Goal: Participate in discussion: Engage in conversation with other users on a specific topic

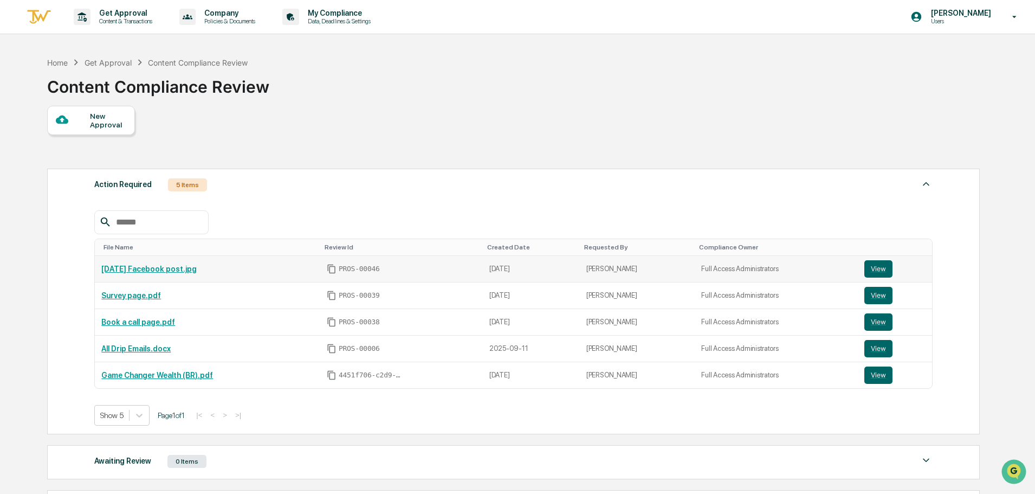
click at [147, 275] on td "Halloween 2025 Facebook post.jpg" at bounding box center [207, 269] width 225 height 27
click at [152, 268] on link "Halloween 2025 Facebook post.jpg" at bounding box center [148, 269] width 95 height 9
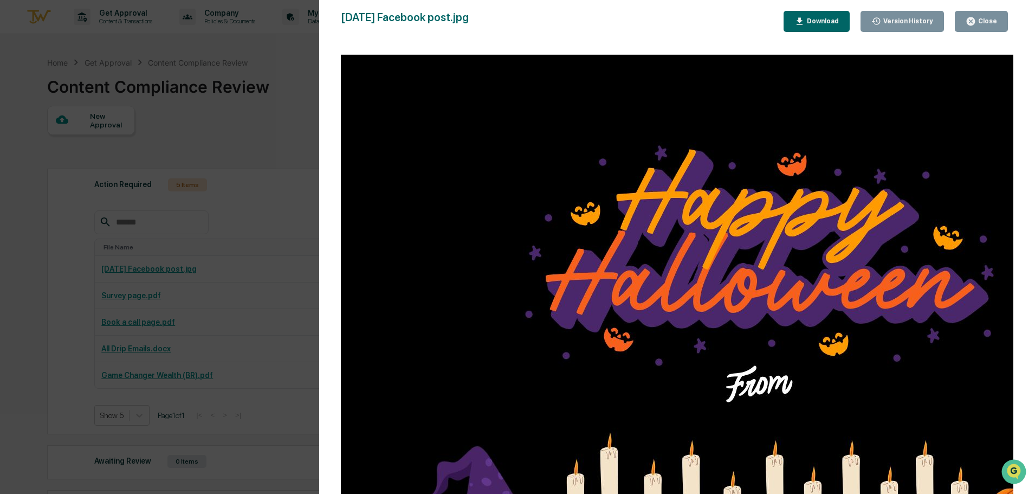
click at [994, 17] on div "Close" at bounding box center [981, 21] width 31 height 10
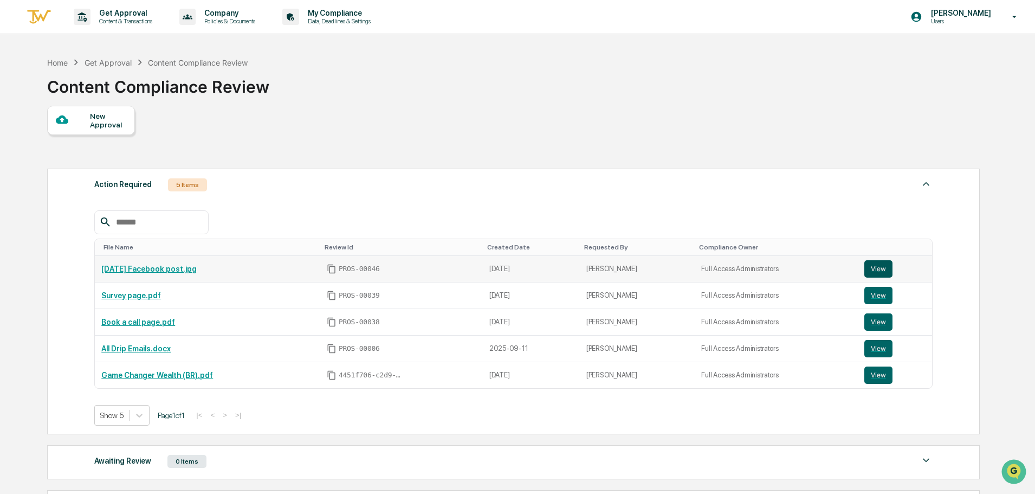
click at [878, 265] on button "View" at bounding box center [879, 268] width 28 height 17
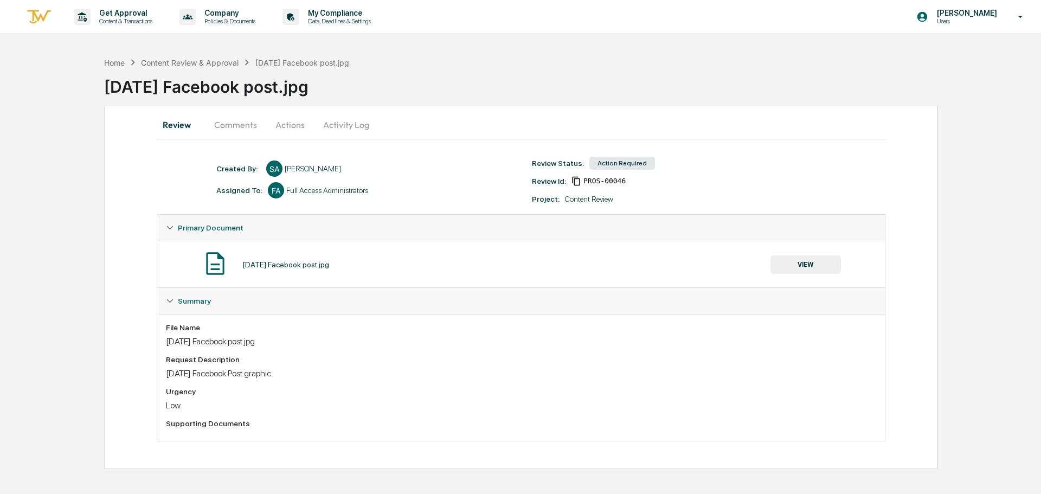
click at [279, 124] on button "Actions" at bounding box center [290, 125] width 49 height 26
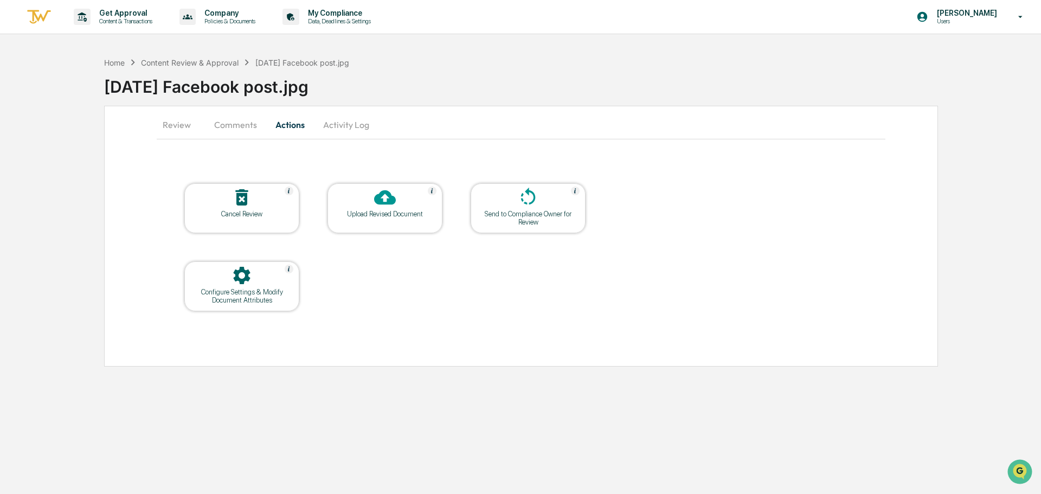
click at [249, 126] on button "Comments" at bounding box center [235, 125] width 60 height 26
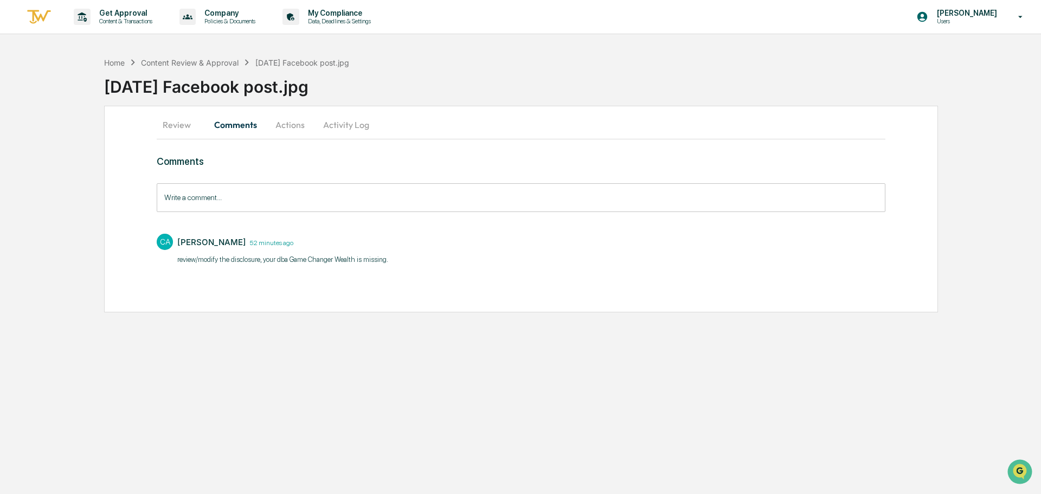
click at [179, 120] on button "Review" at bounding box center [181, 125] width 49 height 26
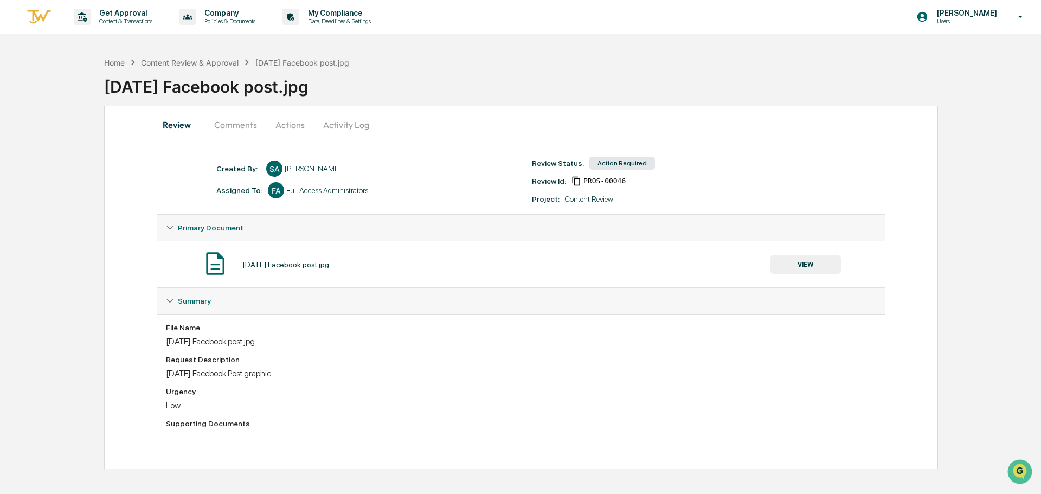
click at [244, 126] on button "Comments" at bounding box center [235, 125] width 60 height 26
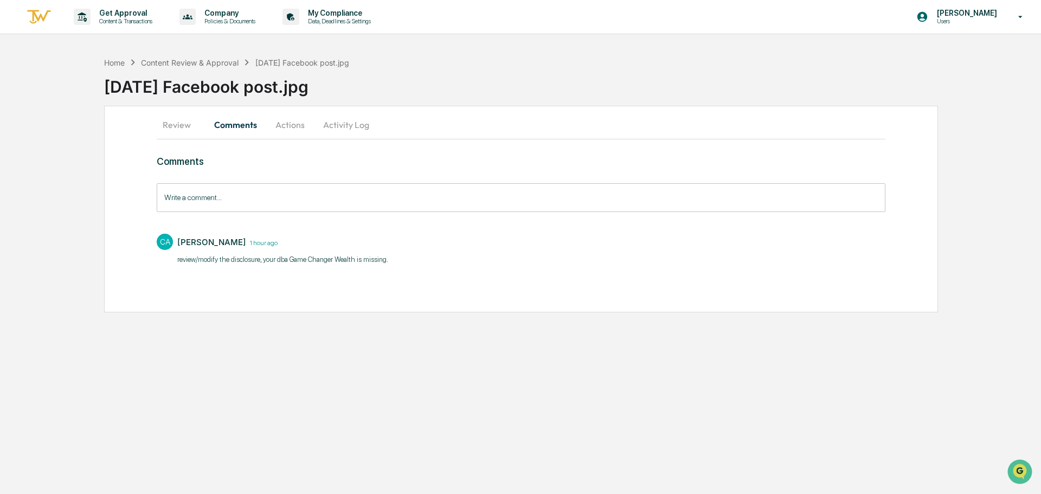
click at [319, 203] on input "Write a comment..." at bounding box center [521, 197] width 729 height 29
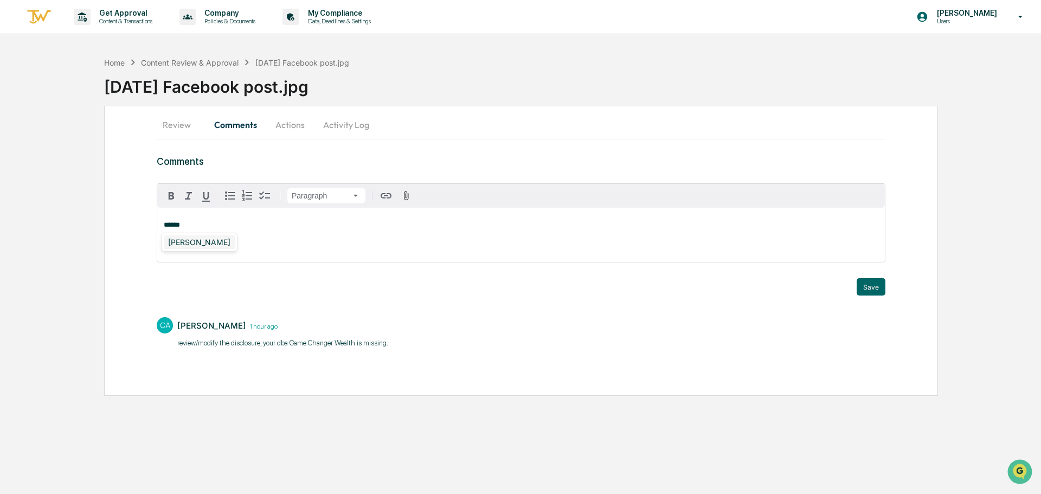
click at [166, 239] on div "Cierra Alderson" at bounding box center [199, 242] width 71 height 14
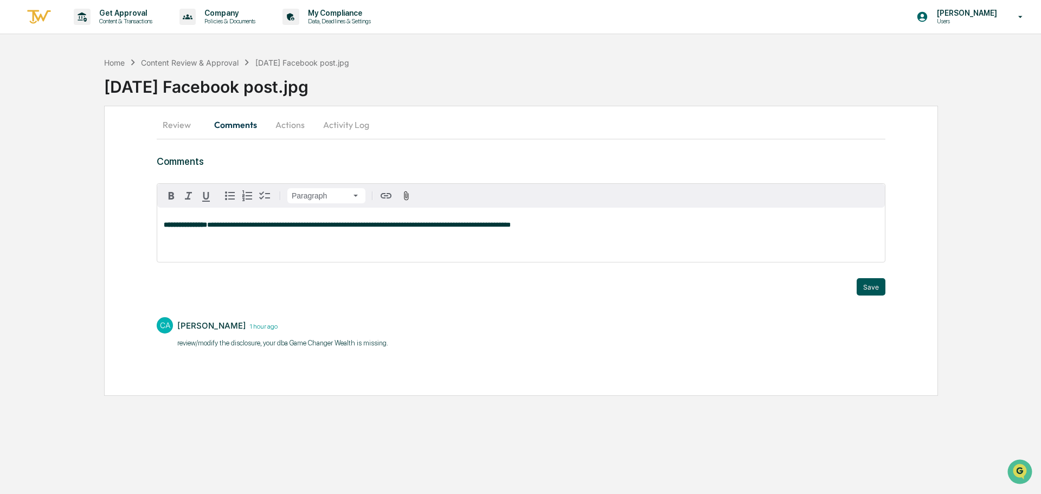
click at [882, 286] on button "Save" at bounding box center [870, 286] width 29 height 17
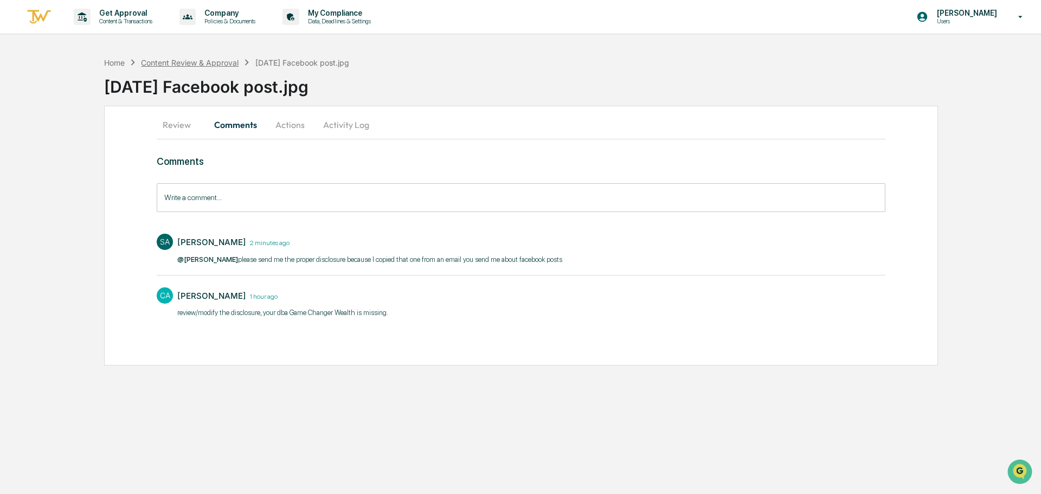
click at [163, 64] on div "Content Review & Approval" at bounding box center [190, 62] width 98 height 9
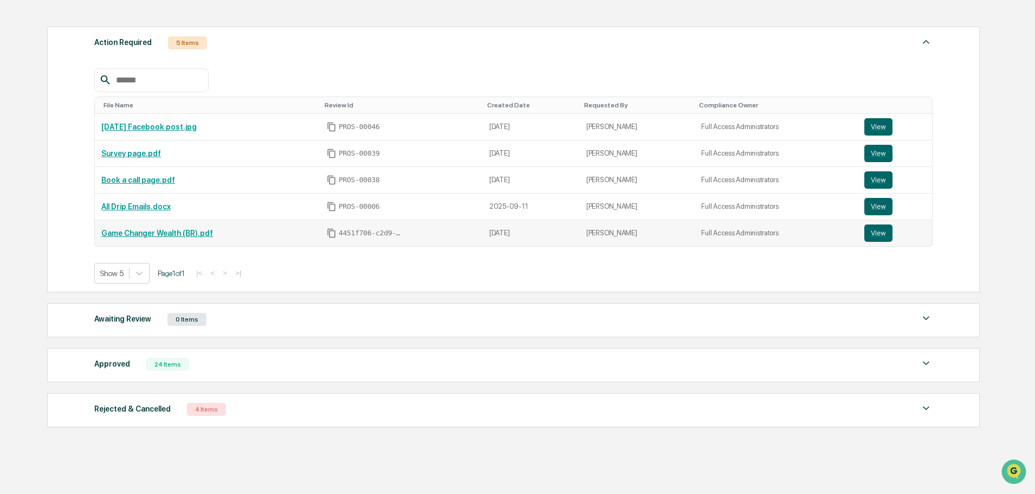
scroll to position [173, 0]
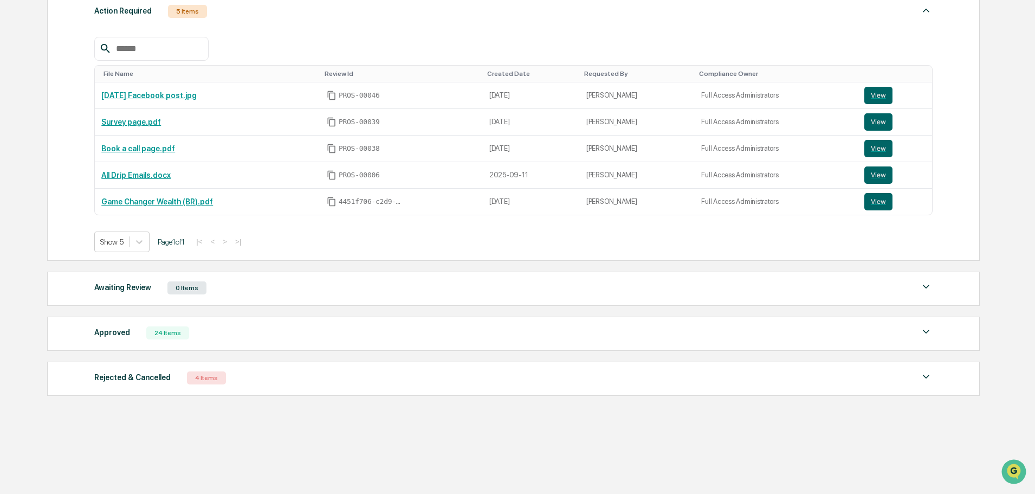
click at [105, 345] on div "Approved 24 Items File Name Review Id Created Date Requested By Compliance Owne…" at bounding box center [513, 334] width 933 height 34
click at [107, 333] on div "Approved" at bounding box center [112, 332] width 36 height 14
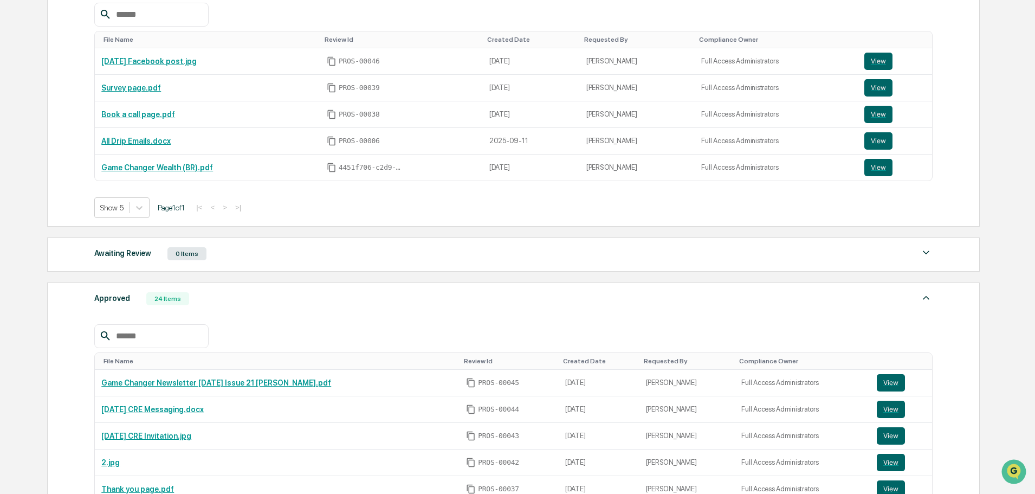
scroll to position [336, 0]
